Goal: Information Seeking & Learning: Learn about a topic

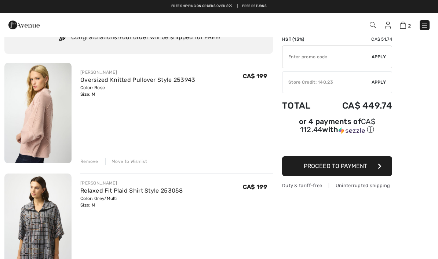
scroll to position [33, 0]
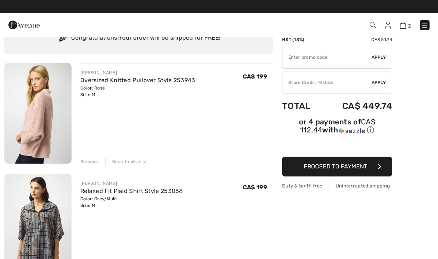
click at [44, 241] on img at bounding box center [37, 224] width 67 height 100
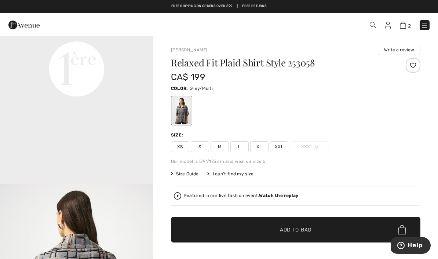
scroll to position [539, 0]
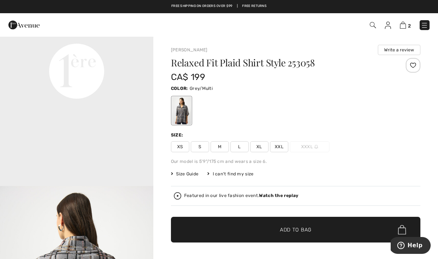
click at [179, 172] on span "Size Guide" at bounding box center [184, 173] width 27 height 7
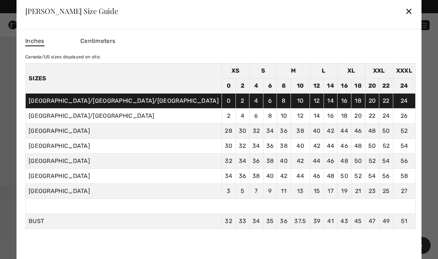
click at [405, 13] on div "✕" at bounding box center [409, 10] width 8 height 15
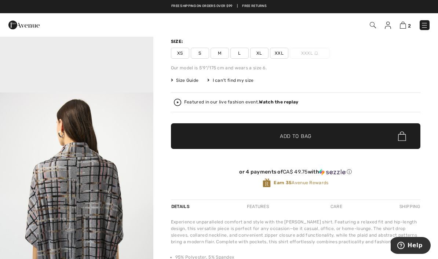
scroll to position [0, 0]
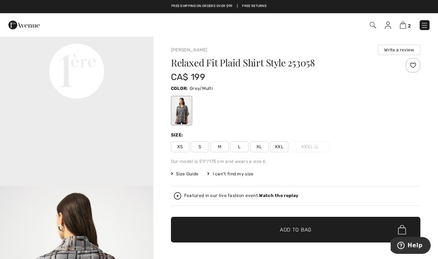
click at [422, 27] on img at bounding box center [423, 25] width 7 height 7
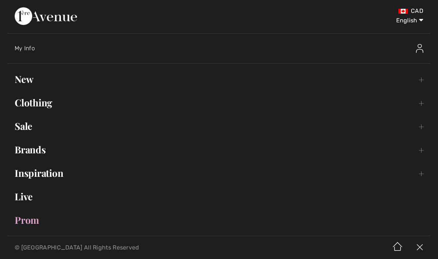
click at [417, 125] on link "Sale Toggle submenu" at bounding box center [218, 126] width 423 height 16
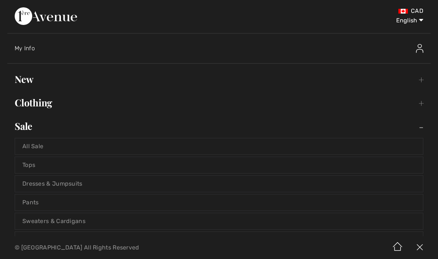
click at [415, 103] on link "Clothing Toggle submenu" at bounding box center [218, 103] width 423 height 16
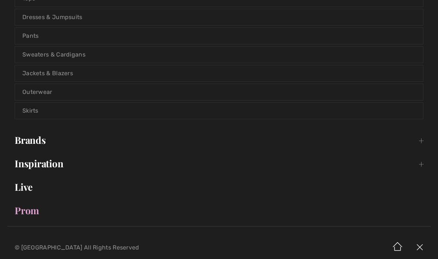
scroll to position [394, 0]
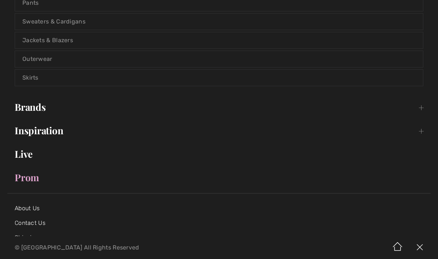
click at [418, 102] on link "Brands Open submenu" at bounding box center [218, 107] width 423 height 16
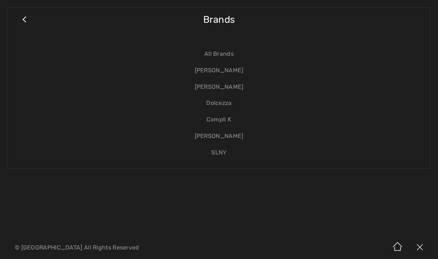
click at [229, 71] on link "[PERSON_NAME]" at bounding box center [219, 70] width 408 height 16
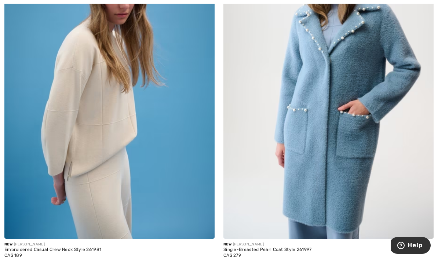
scroll to position [314, 0]
click at [155, 178] on img at bounding box center [109, 80] width 210 height 315
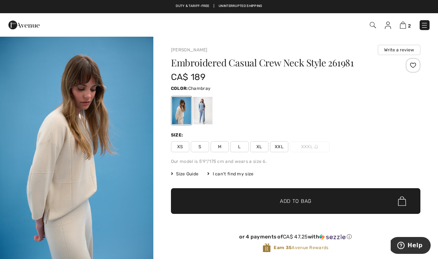
click at [209, 105] on div at bounding box center [202, 110] width 19 height 27
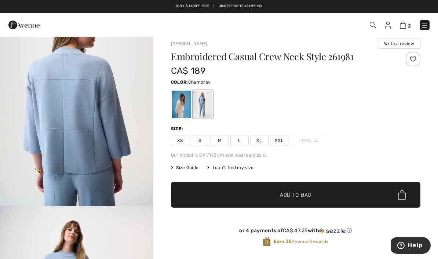
scroll to position [6, 0]
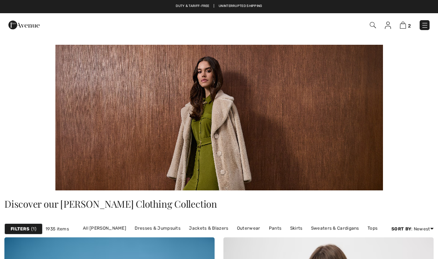
checkbox input "true"
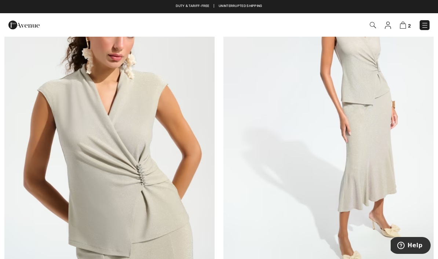
scroll to position [2795, 0]
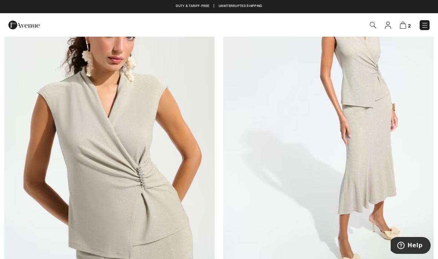
click at [387, 184] on img at bounding box center [328, 123] width 210 height 315
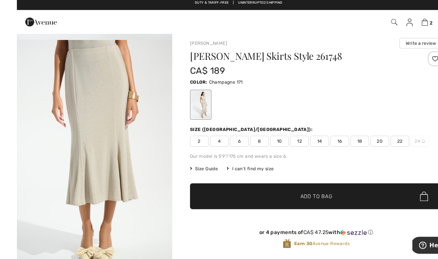
scroll to position [9, 0]
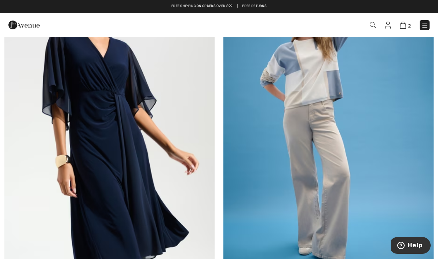
scroll to position [3435, 0]
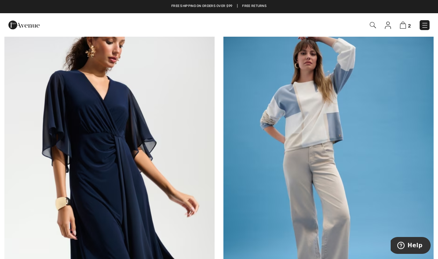
click at [326, 128] on img at bounding box center [328, 171] width 210 height 315
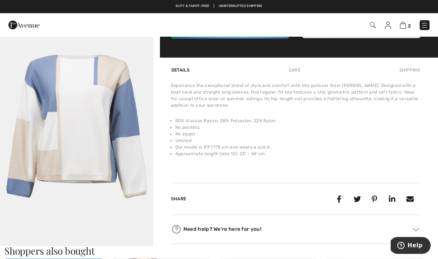
scroll to position [445, 0]
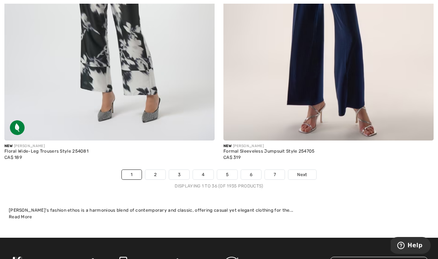
scroll to position [6548, 0]
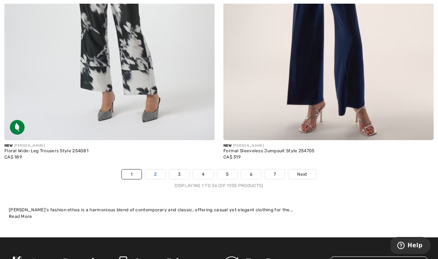
click at [152, 173] on link "2" at bounding box center [155, 174] width 20 height 10
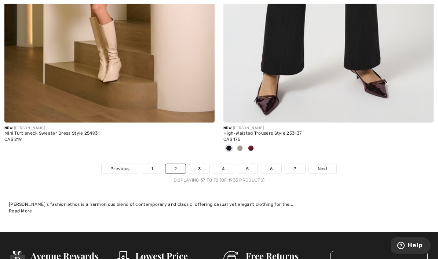
scroll to position [6599, 0]
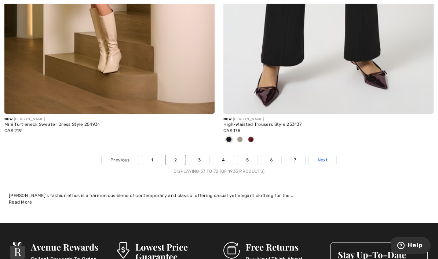
click at [323, 157] on span "Next" at bounding box center [322, 160] width 10 height 7
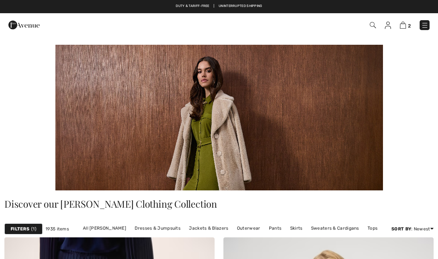
checkbox input "true"
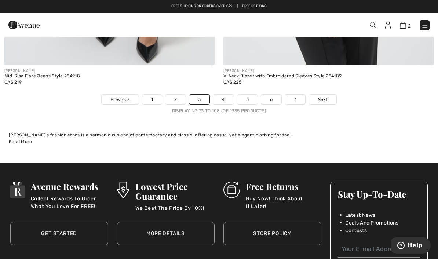
scroll to position [6604, 0]
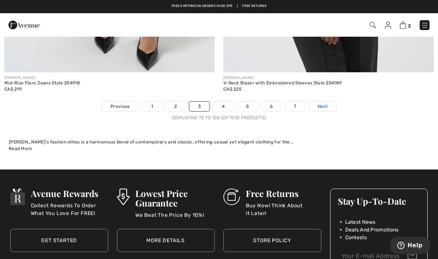
click at [322, 103] on span "Next" at bounding box center [322, 106] width 10 height 7
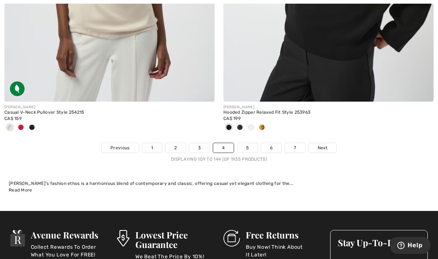
scroll to position [6534, 0]
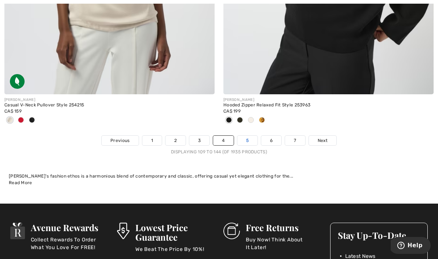
click at [247, 136] on link "5" at bounding box center [247, 141] width 20 height 10
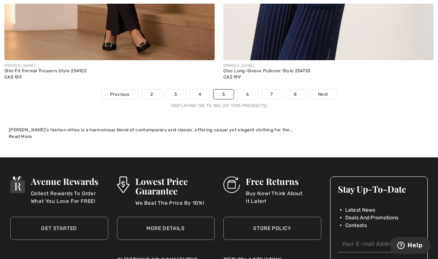
scroll to position [6605, 0]
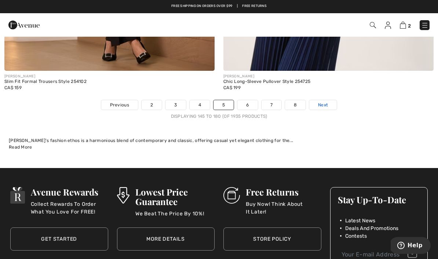
click at [324, 102] on span "Next" at bounding box center [323, 105] width 10 height 7
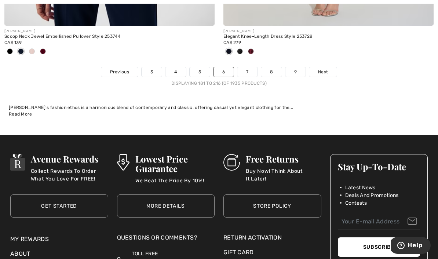
scroll to position [6652, 0]
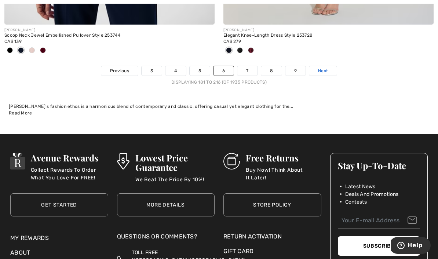
click at [318, 69] on span "Next" at bounding box center [323, 70] width 10 height 7
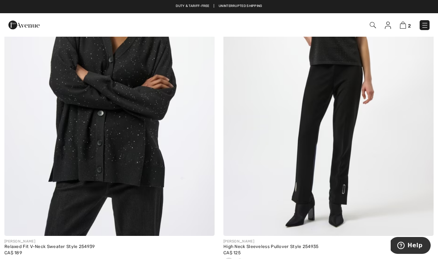
scroll to position [4243, 0]
